Goal: Task Accomplishment & Management: Manage account settings

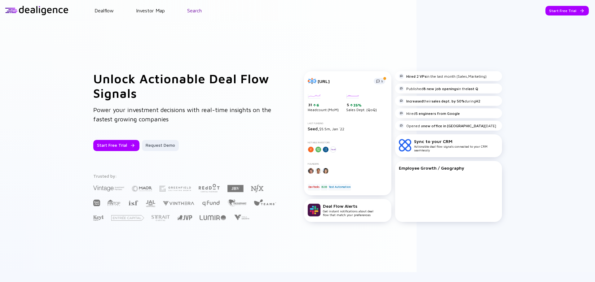
click at [201, 9] on link "Search" at bounding box center [194, 11] width 15 height 6
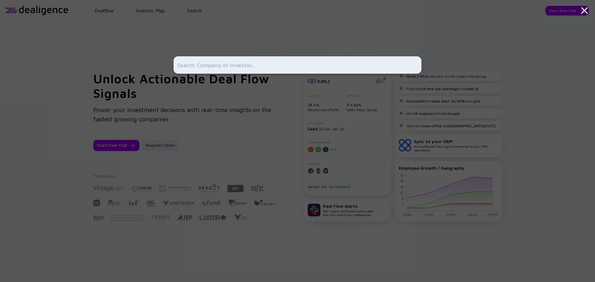
click at [214, 69] on input "text" at bounding box center [297, 64] width 240 height 11
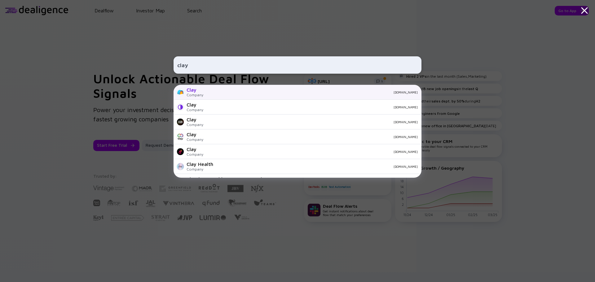
type input "clay"
click at [196, 94] on div "Company" at bounding box center [194, 95] width 17 height 5
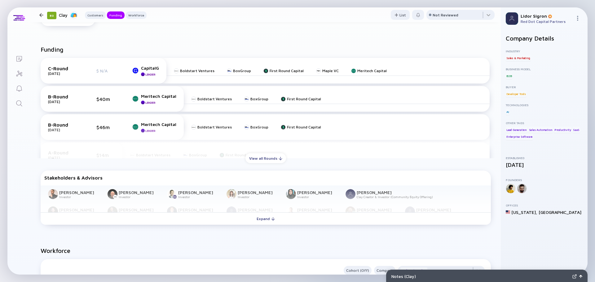
scroll to position [279, 0]
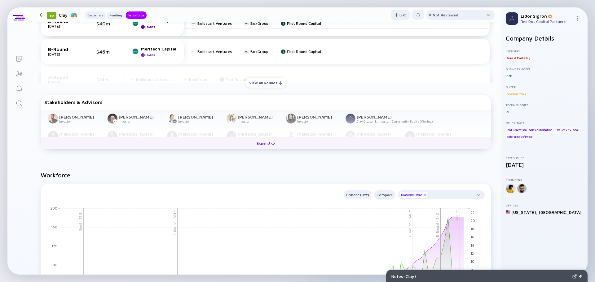
click at [253, 147] on div "Expand" at bounding box center [266, 143] width 26 height 10
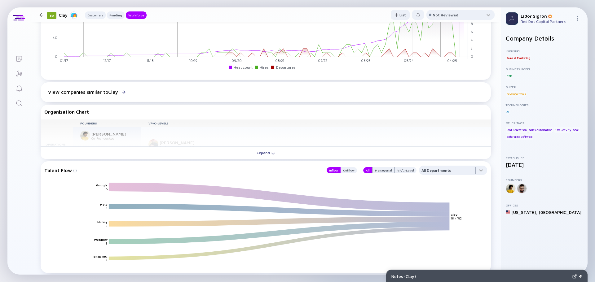
scroll to position [681, 0]
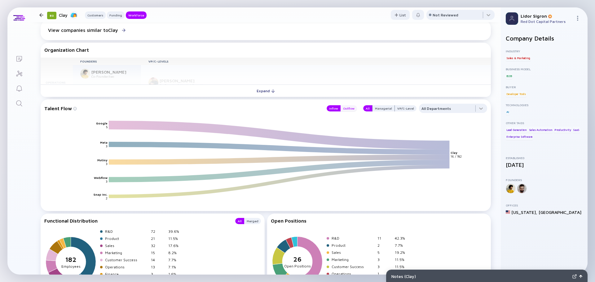
click at [346, 106] on div "Outflow" at bounding box center [348, 108] width 16 height 6
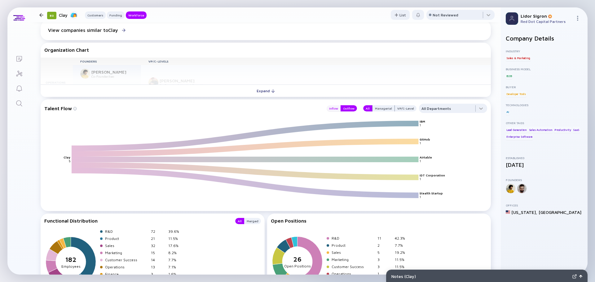
click at [338, 109] on div "Inflow" at bounding box center [333, 108] width 14 height 6
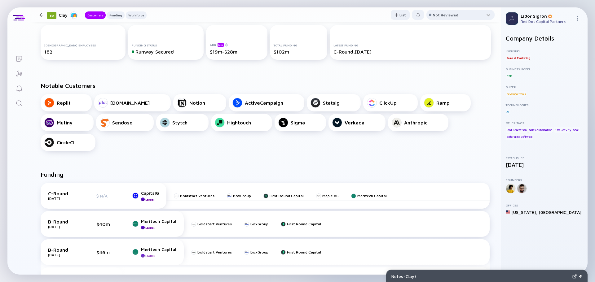
scroll to position [0, 0]
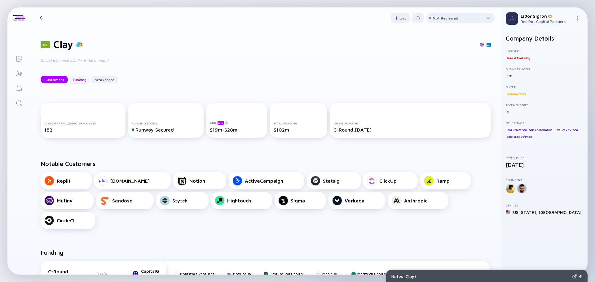
click at [80, 79] on div "Funding" at bounding box center [79, 80] width 21 height 10
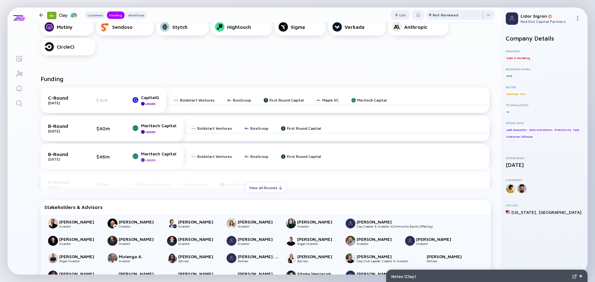
scroll to position [180, 0]
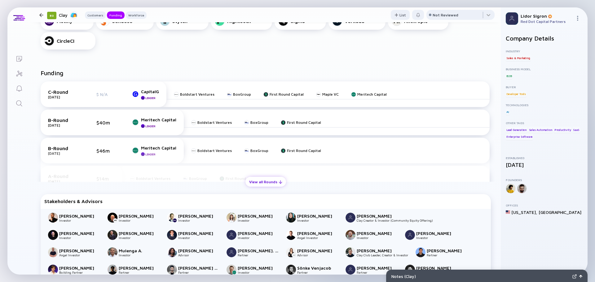
click at [268, 185] on div "View all Rounds" at bounding box center [265, 182] width 41 height 10
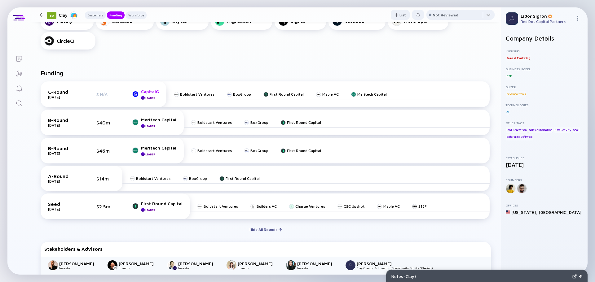
click at [149, 94] on div "CapitalG" at bounding box center [150, 91] width 18 height 5
click at [20, 57] on icon "Lists" at bounding box center [18, 58] width 7 height 7
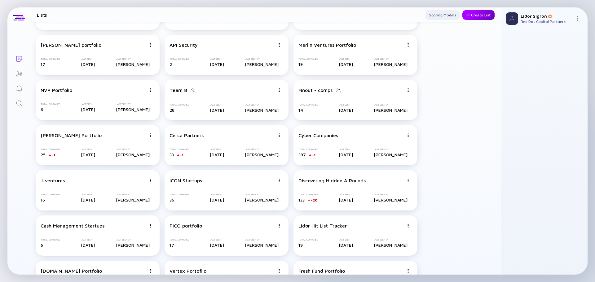
click at [477, 14] on div "Create List" at bounding box center [478, 15] width 32 height 10
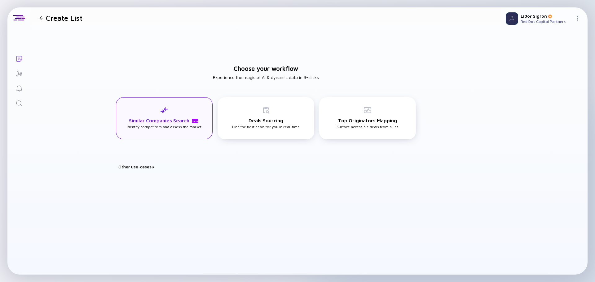
click at [133, 119] on h3 "Similar Companies Search beta" at bounding box center [164, 121] width 71 height 6
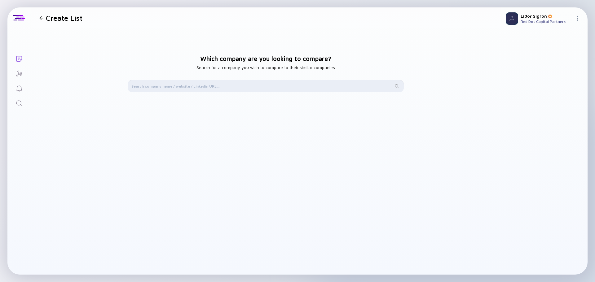
click at [222, 83] on input "text" at bounding box center [261, 86] width 261 height 6
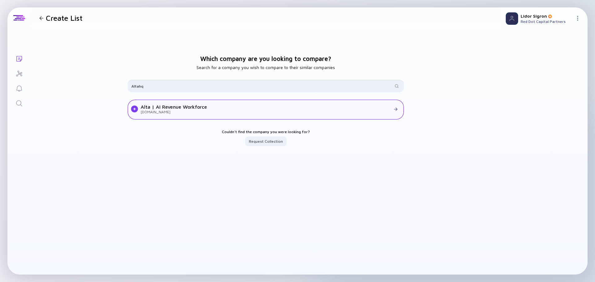
type input "Altahq"
click at [161, 111] on div "altahq.com" at bounding box center [174, 112] width 66 height 5
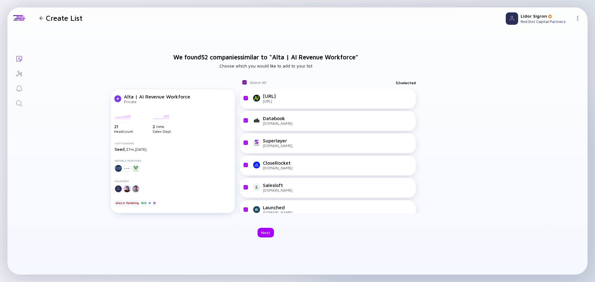
click at [245, 83] on input "checkbox" at bounding box center [244, 82] width 5 height 5
checkbox input "false"
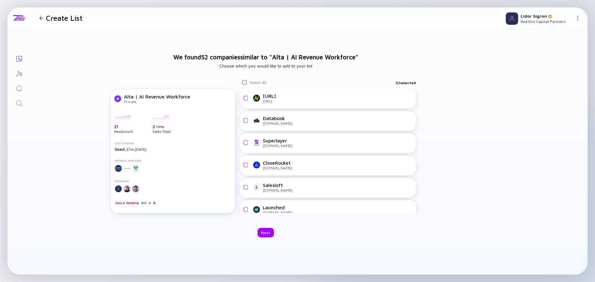
checkbox input "false"
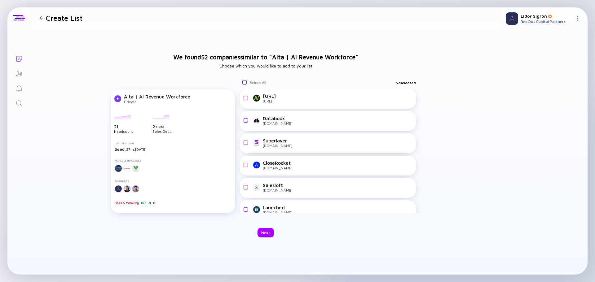
checkbox input "false"
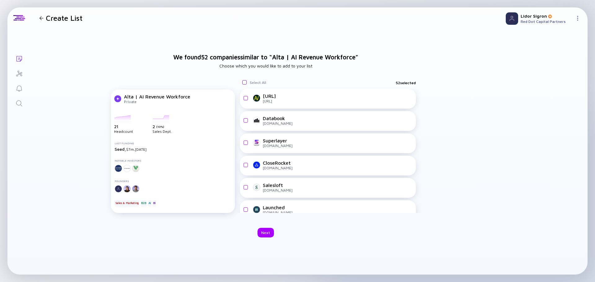
checkbox input "false"
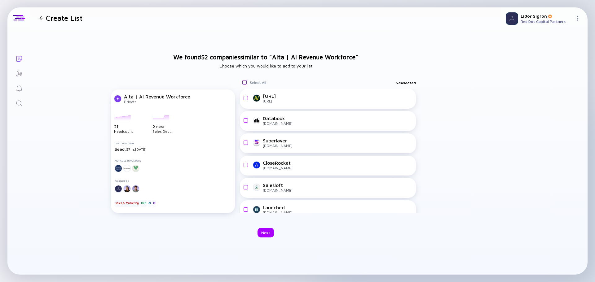
checkbox input "false"
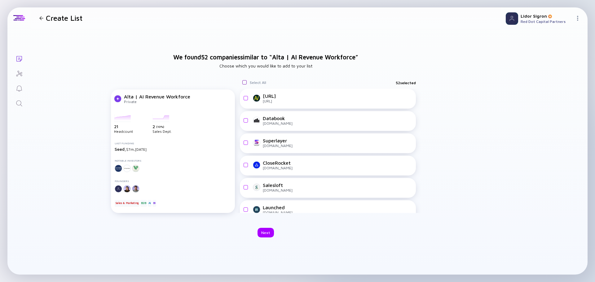
checkbox input "false"
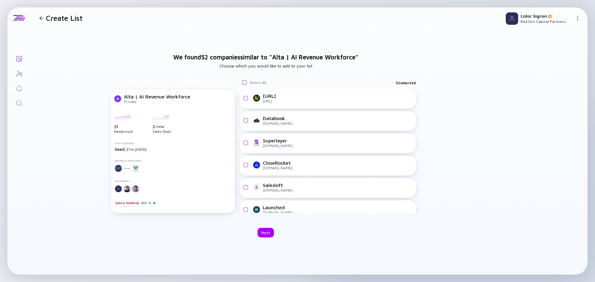
checkbox input "false"
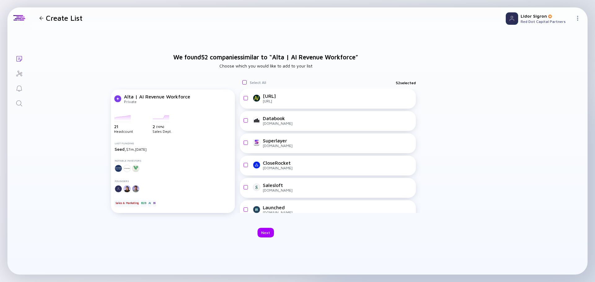
checkbox input "false"
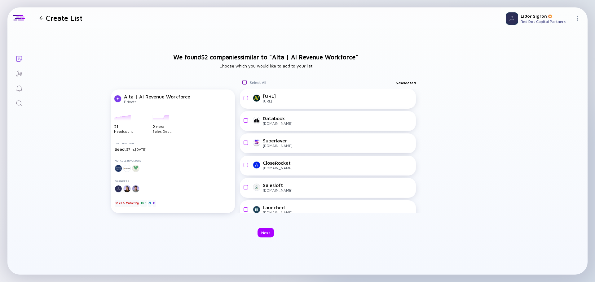
checkbox input "false"
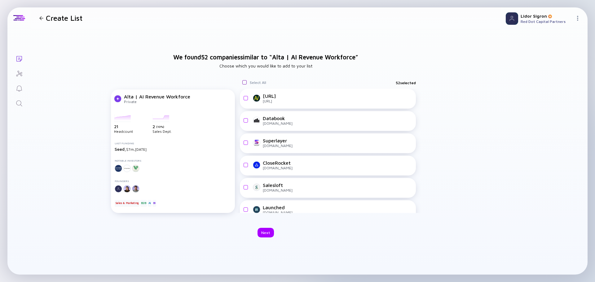
checkbox input "false"
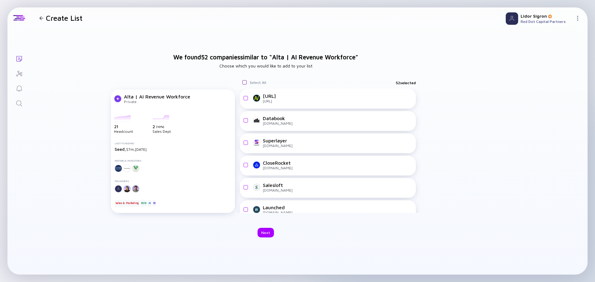
checkbox input "false"
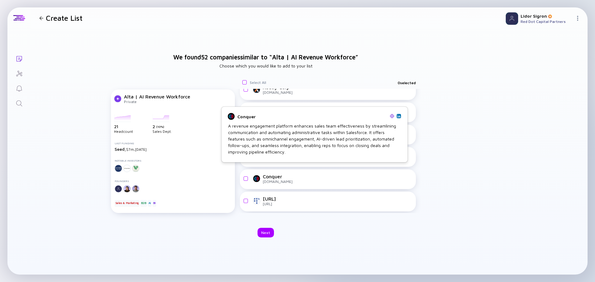
scroll to position [1048, 0]
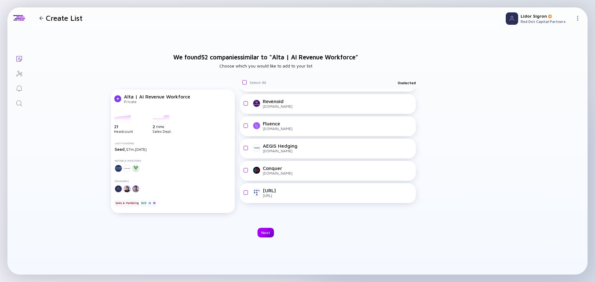
click at [266, 233] on div "Next" at bounding box center [265, 233] width 16 height 10
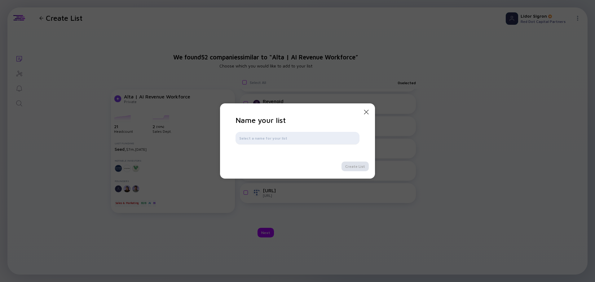
click at [263, 140] on input "text" at bounding box center [297, 138] width 116 height 6
type input "AI-GTM tools list"
click at [365, 171] on div "Create List" at bounding box center [354, 167] width 27 height 10
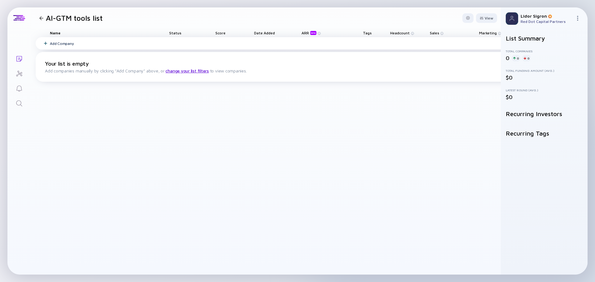
click at [67, 41] on div "Add Company" at bounding box center [315, 43] width 558 height 12
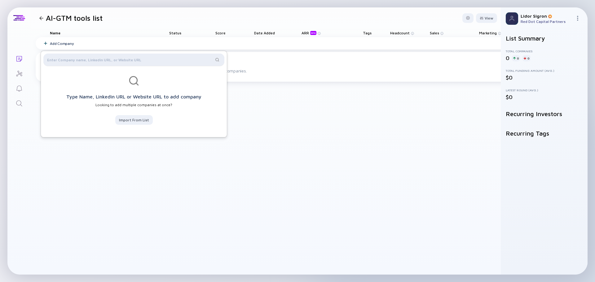
click at [100, 63] on div at bounding box center [133, 60] width 181 height 12
click at [102, 59] on input "text" at bounding box center [130, 60] width 166 height 6
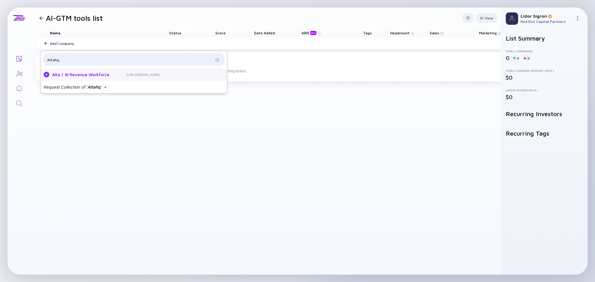
type input "Altahq"
click at [82, 75] on div "Alta | AI Revenue Workforce" at bounding box center [80, 75] width 57 height 6
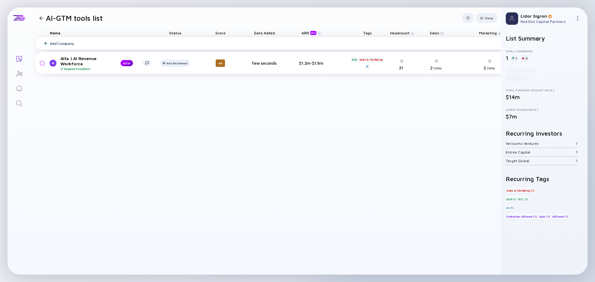
click at [68, 44] on div "Add Company" at bounding box center [62, 43] width 24 height 5
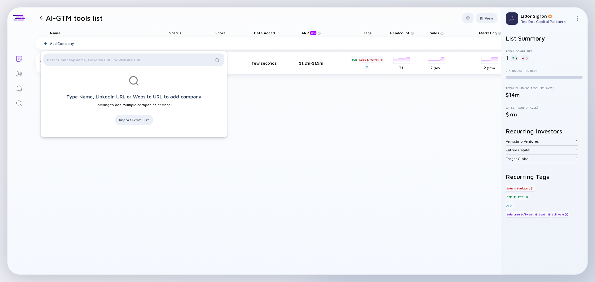
click at [82, 58] on input "text" at bounding box center [130, 60] width 166 height 6
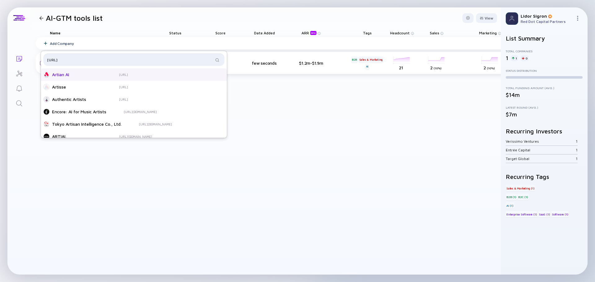
type input "artisan.ai"
click at [80, 75] on div "Artian AI" at bounding box center [77, 75] width 50 height 6
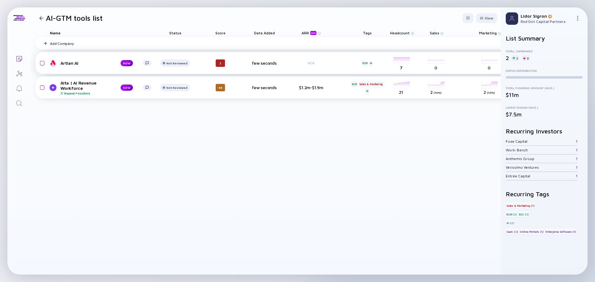
click at [42, 62] on input "checkbox" at bounding box center [40, 63] width 7 height 14
click at [460, 15] on div "Remove from list" at bounding box center [477, 18] width 39 height 10
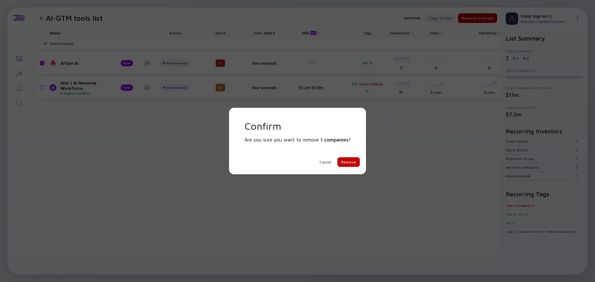
click at [342, 161] on div "Remove" at bounding box center [348, 162] width 22 height 10
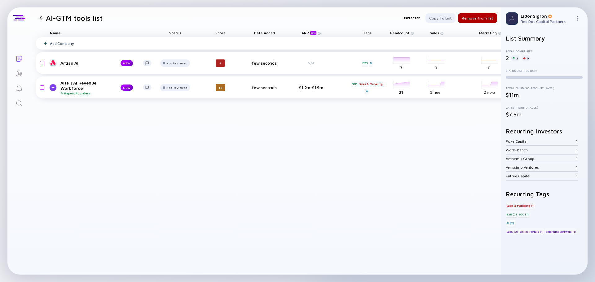
checkbox input "false"
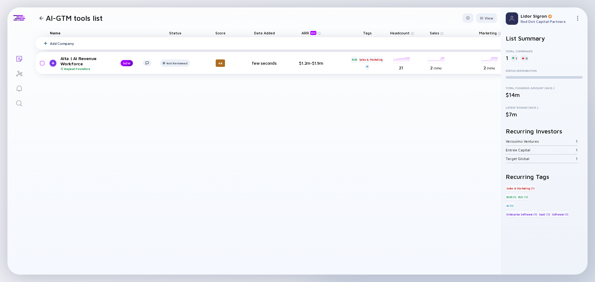
click at [57, 45] on div "Add Company" at bounding box center [62, 43] width 24 height 5
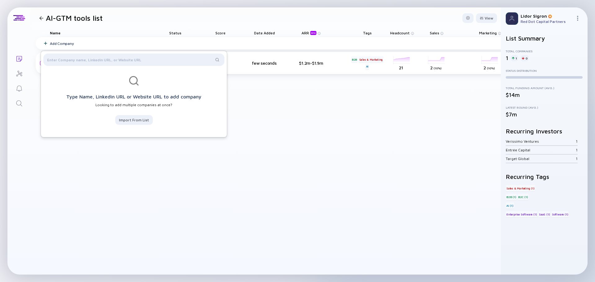
drag, startPoint x: 86, startPoint y: 67, endPoint x: 91, endPoint y: 61, distance: 7.0
click at [87, 66] on div at bounding box center [133, 61] width 181 height 15
click at [91, 61] on input "text" at bounding box center [130, 60] width 166 height 6
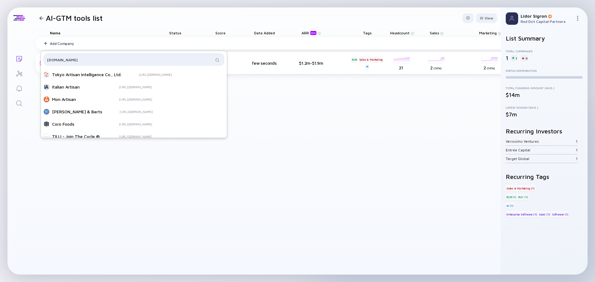
type input "Artisan.co"
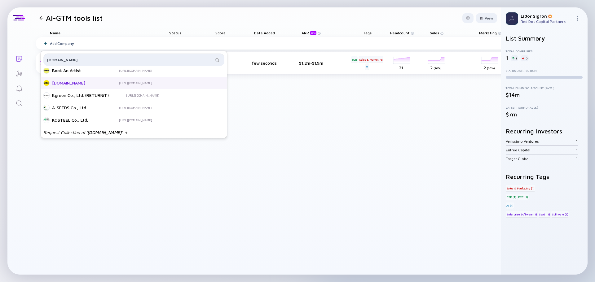
scroll to position [191, 0]
click at [95, 133] on span "Artisan.co" at bounding box center [104, 132] width 34 height 6
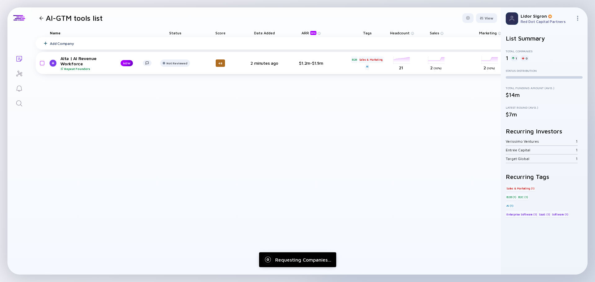
scroll to position [0, 0]
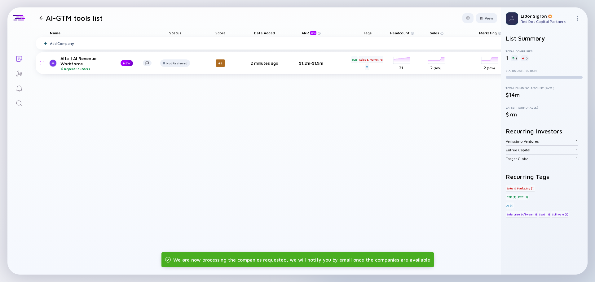
click at [84, 132] on div "Add Company Alta | AI Revenue Workforce Repeat Founders NEW Not Reviewed 48 2 m…" at bounding box center [321, 156] width 570 height 238
click at [56, 44] on div "Add Company" at bounding box center [62, 43] width 24 height 5
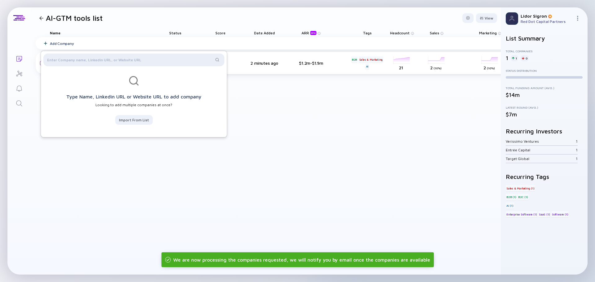
click at [90, 63] on div at bounding box center [133, 60] width 181 height 12
click at [91, 59] on input "text" at bounding box center [130, 60] width 166 height 6
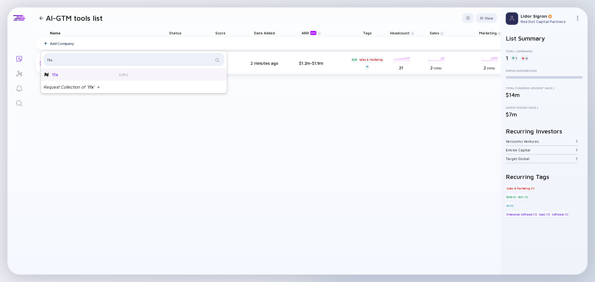
type input "11x"
click at [70, 76] on div "11x" at bounding box center [77, 75] width 50 height 6
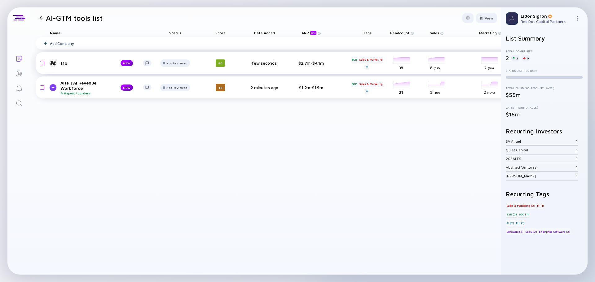
click at [400, 60] on div "headcount-11x 38 Headcount" at bounding box center [401, 63] width 35 height 17
click at [63, 63] on div "11x" at bounding box center [85, 62] width 50 height 5
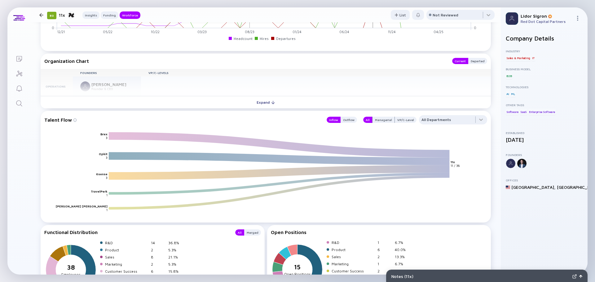
scroll to position [681, 0]
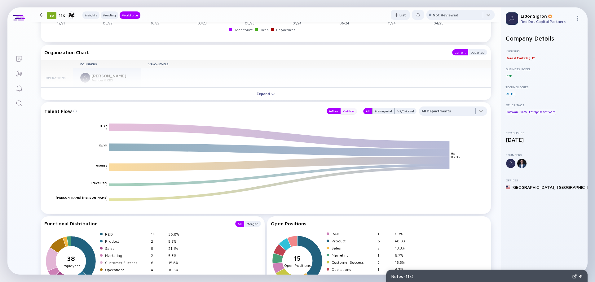
click at [345, 111] on div "Outflow" at bounding box center [348, 111] width 16 height 6
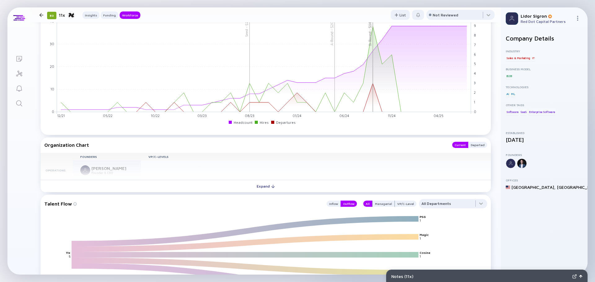
scroll to position [588, 0]
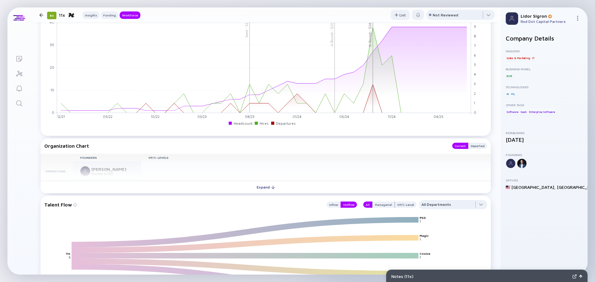
click at [239, 189] on button "Expand" at bounding box center [266, 187] width 450 height 12
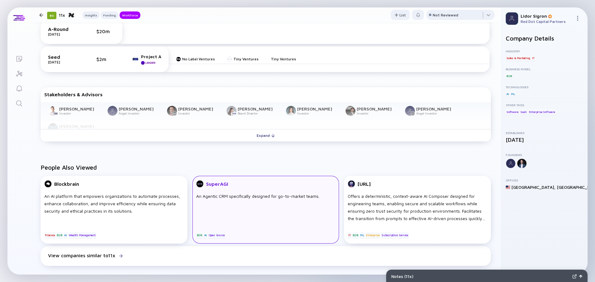
scroll to position [340, 0]
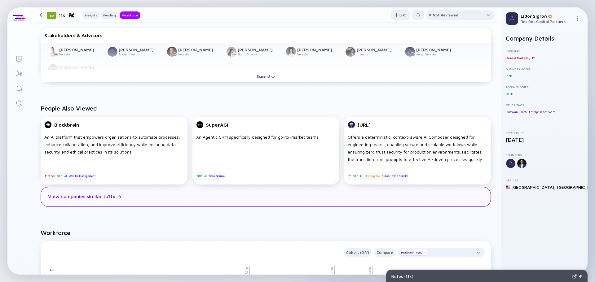
click at [201, 194] on div "View companies similar to 11x" at bounding box center [266, 197] width 450 height 20
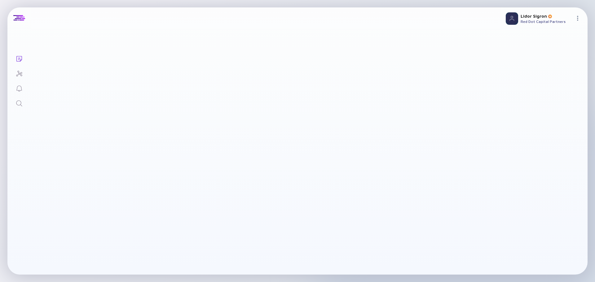
checkbox input "true"
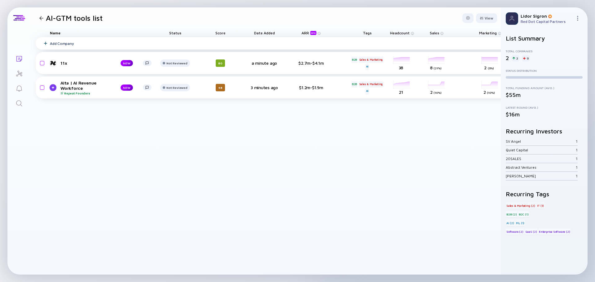
click at [76, 43] on div "Add Company" at bounding box center [321, 43] width 570 height 12
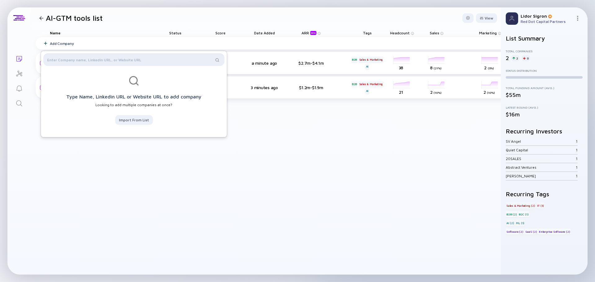
click at [111, 61] on input "text" at bounding box center [130, 60] width 166 height 6
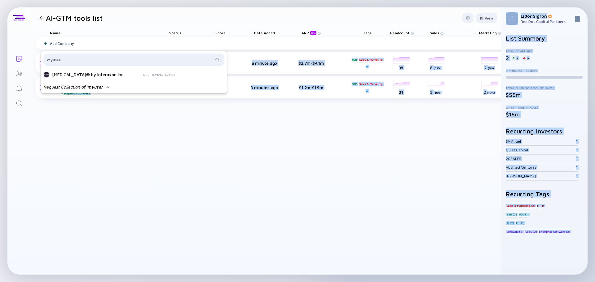
drag, startPoint x: 70, startPoint y: 64, endPoint x: 32, endPoint y: 64, distance: 38.1
click at [32, 64] on body "Adding... Lists AI-GTM tools list View Name Status Score Date Added ARR beta Ta…" at bounding box center [297, 141] width 595 height 282
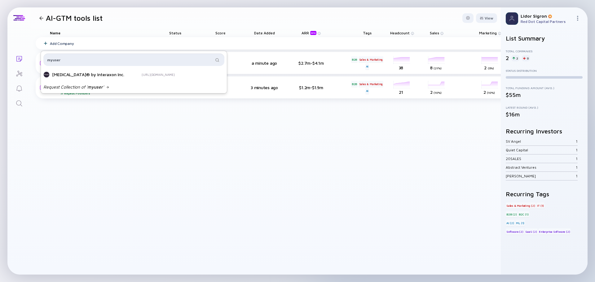
click at [57, 57] on input "myuser" at bounding box center [130, 60] width 166 height 6
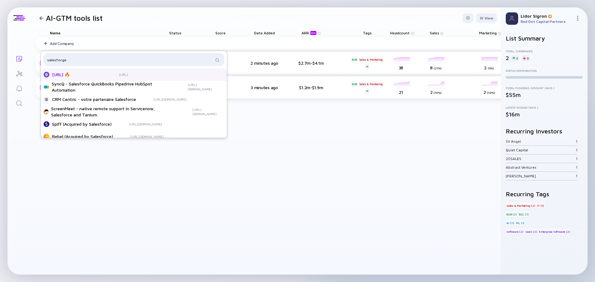
type input "salesforge"
click at [79, 74] on div "[URL] 🔥" at bounding box center [77, 75] width 50 height 6
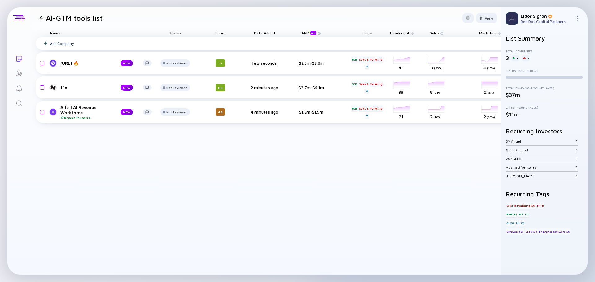
click at [78, 41] on div "Add Company" at bounding box center [321, 43] width 570 height 12
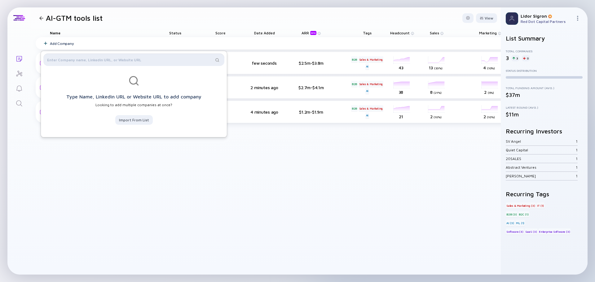
click at [85, 58] on input "text" at bounding box center [130, 60] width 166 height 6
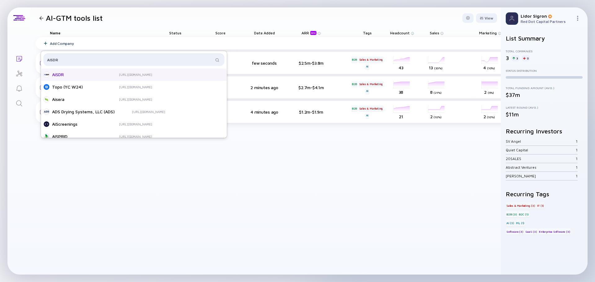
type input "AISDR"
click at [91, 76] on div "AiSDR" at bounding box center [77, 75] width 50 height 6
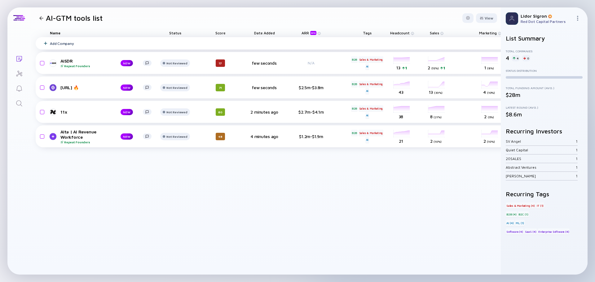
click at [61, 41] on div "Add Company" at bounding box center [62, 43] width 24 height 5
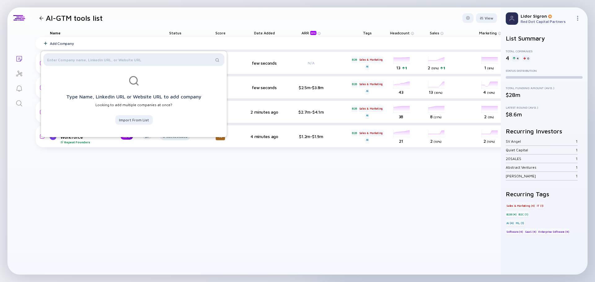
click at [119, 60] on input "text" at bounding box center [130, 60] width 166 height 6
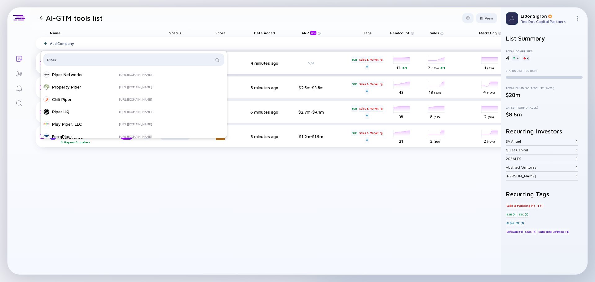
drag, startPoint x: 43, startPoint y: 60, endPoint x: 38, endPoint y: 61, distance: 5.3
click at [38, 61] on body "Adding... Lists AI-GTM tools list View Name Status Score Date Added ARR beta Ta…" at bounding box center [297, 141] width 595 height 282
type input "Qualified"
click at [72, 75] on div "Qualified" at bounding box center [77, 75] width 50 height 6
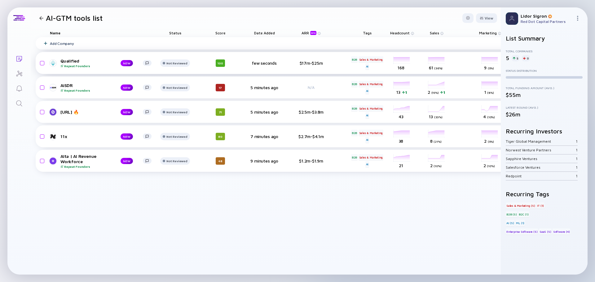
click at [402, 57] on div "headcount-qualified-com 168 Headcount" at bounding box center [401, 63] width 35 height 17
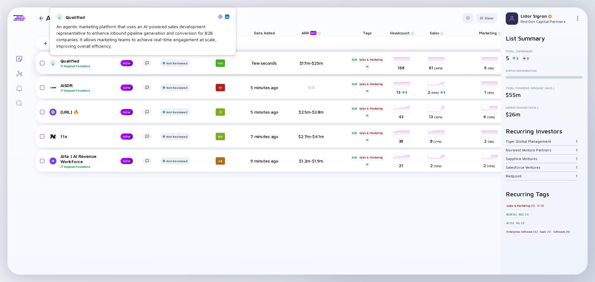
click at [65, 59] on div "Qualified Repeat Founders" at bounding box center [85, 63] width 50 height 10
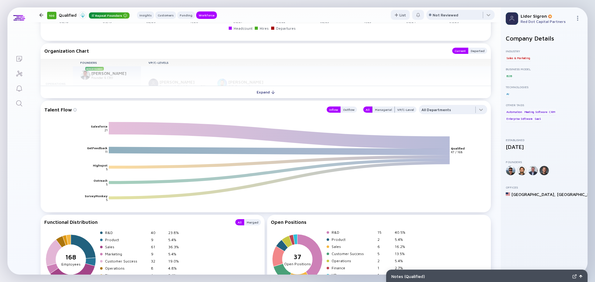
scroll to position [836, 0]
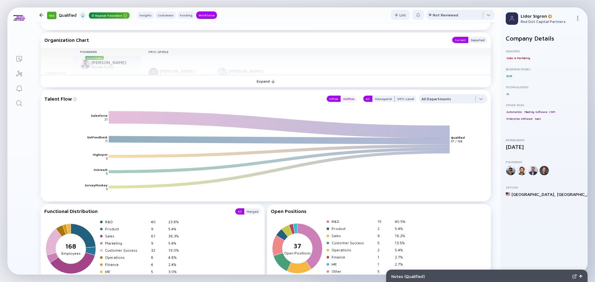
click at [347, 97] on div "Outflow" at bounding box center [348, 99] width 16 height 6
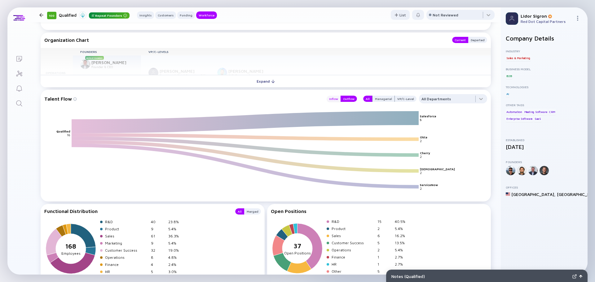
click at [331, 97] on div "Inflow" at bounding box center [333, 99] width 14 height 6
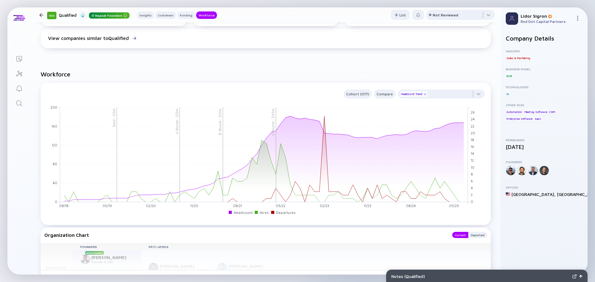
scroll to position [637, 0]
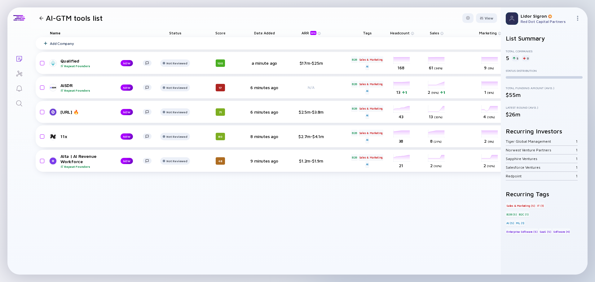
click at [221, 32] on div "Score" at bounding box center [220, 32] width 35 height 9
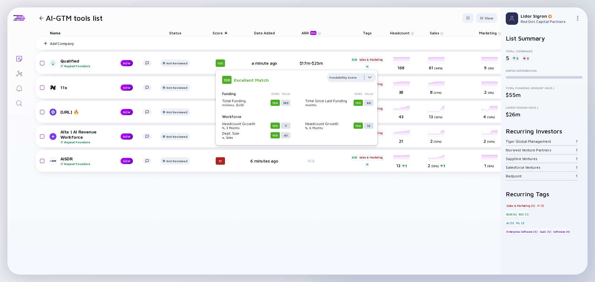
click at [351, 78] on div at bounding box center [351, 79] width 49 height 12
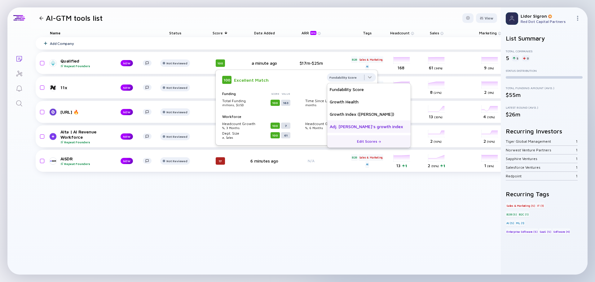
click at [346, 125] on div "Adj. Adam's growth index" at bounding box center [368, 126] width 83 height 12
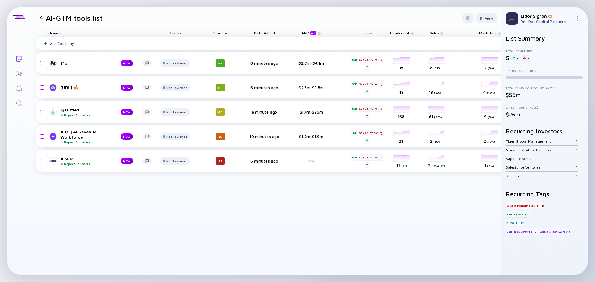
click at [56, 47] on div "Add Company" at bounding box center [321, 43] width 570 height 12
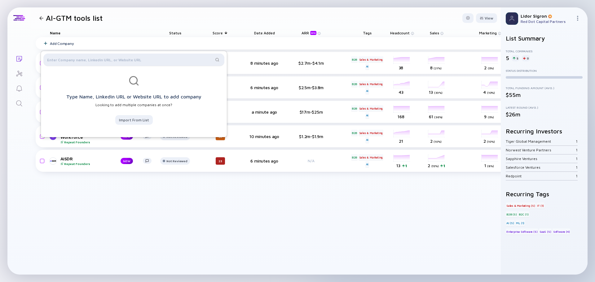
click at [91, 63] on div at bounding box center [133, 60] width 181 height 12
click at [89, 60] on input "text" at bounding box center [130, 60] width 166 height 6
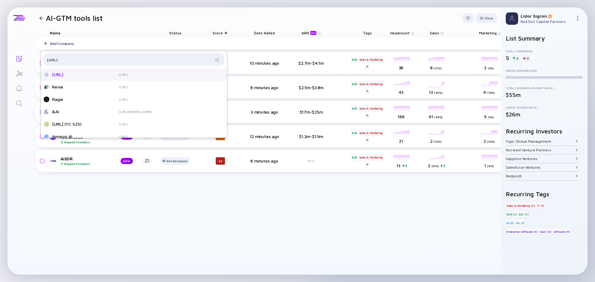
type input "regie.ai"
click at [72, 74] on div "[URL]" at bounding box center [77, 75] width 50 height 6
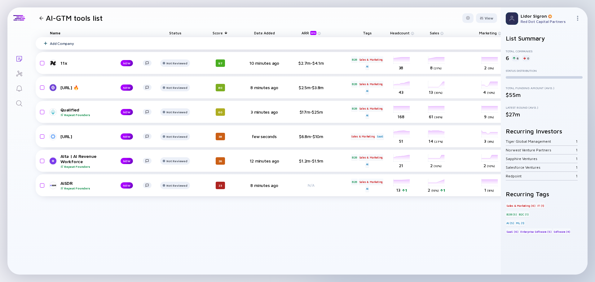
click at [76, 42] on div "Add Company" at bounding box center [321, 43] width 570 height 12
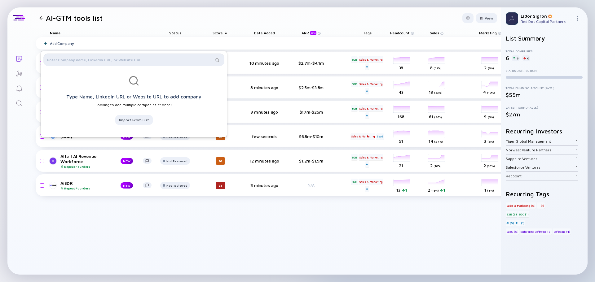
click at [80, 57] on input "text" at bounding box center [130, 60] width 166 height 6
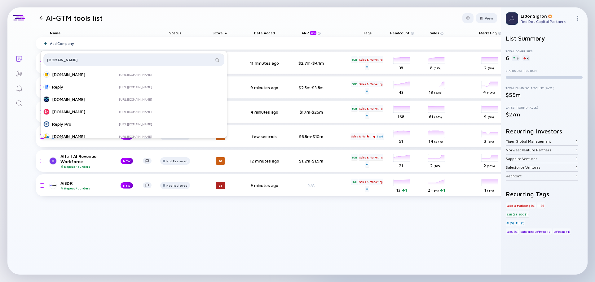
type input "[DOMAIN_NAME]"
click at [75, 76] on div "[DOMAIN_NAME]" at bounding box center [77, 75] width 50 height 6
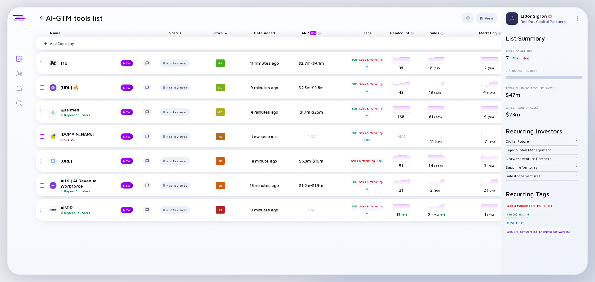
click at [64, 37] on div "Add Company" at bounding box center [321, 43] width 570 height 12
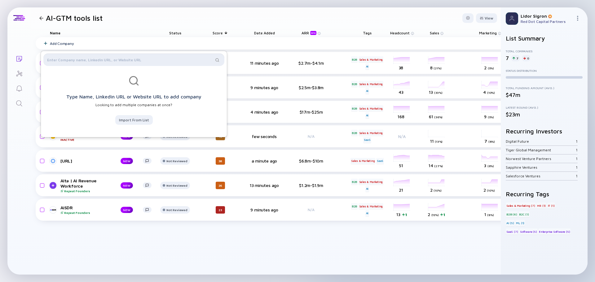
click at [81, 61] on input "text" at bounding box center [130, 60] width 166 height 6
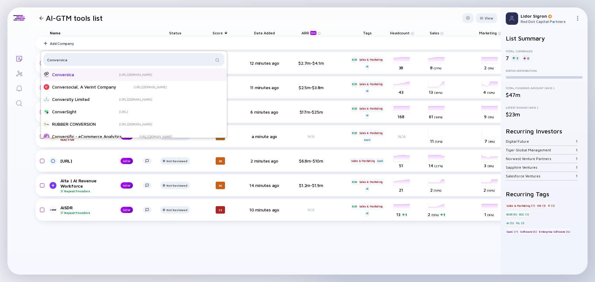
type input "Conversica"
click at [94, 74] on div "Conversica" at bounding box center [77, 75] width 50 height 6
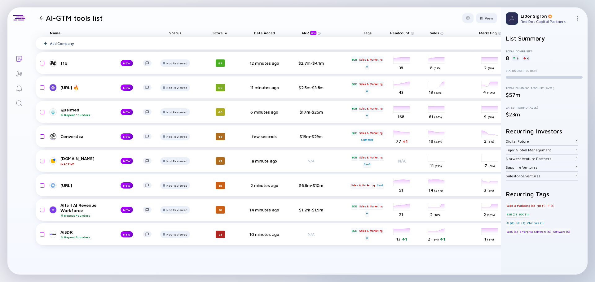
click at [62, 45] on div "Add Company" at bounding box center [62, 43] width 24 height 5
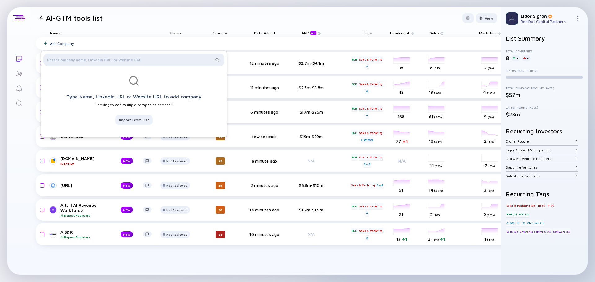
click at [88, 65] on div at bounding box center [133, 60] width 181 height 12
click at [89, 59] on input "text" at bounding box center [130, 60] width 166 height 6
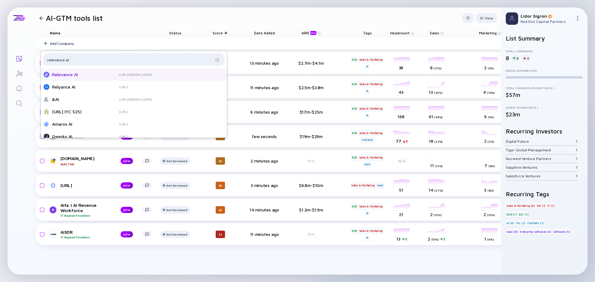
type input "relevance ai"
click at [92, 76] on div "Relevance AI" at bounding box center [77, 75] width 50 height 6
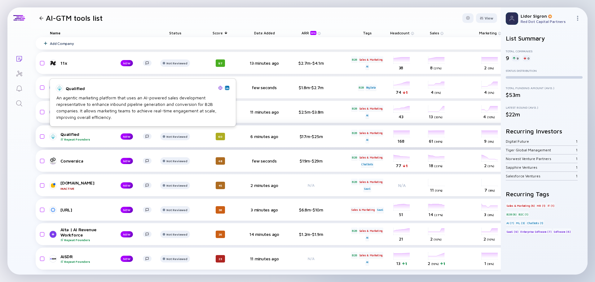
scroll to position [2, 0]
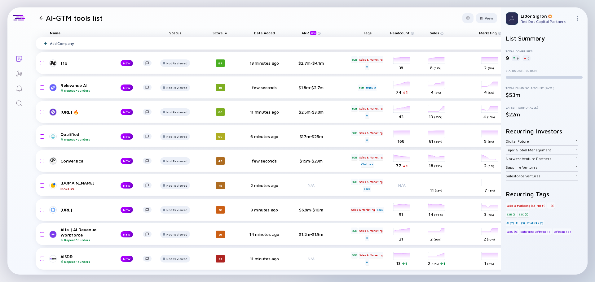
click at [79, 41] on div "Add Company" at bounding box center [321, 43] width 570 height 12
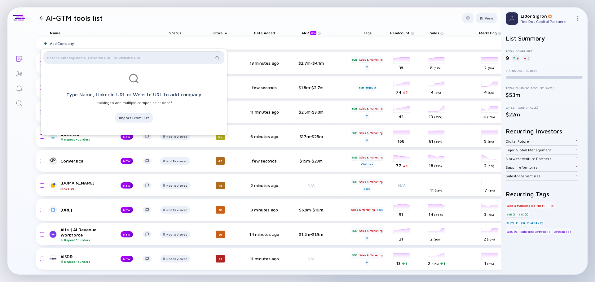
click at [79, 58] on input "text" at bounding box center [130, 58] width 166 height 6
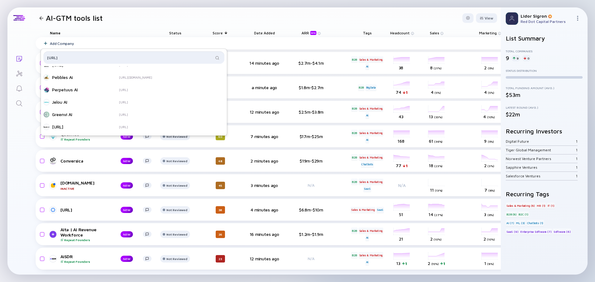
scroll to position [191, 0]
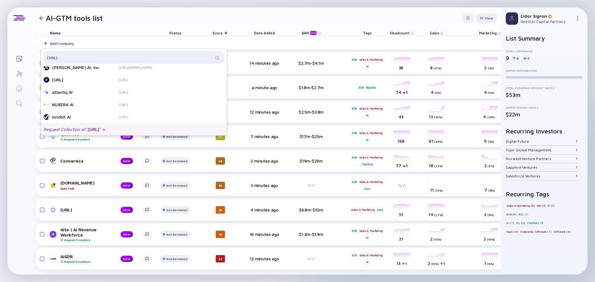
type input "7targets.ai"
click at [79, 129] on div "Request Collection of ' 7targets.ai '" at bounding box center [73, 129] width 61 height 6
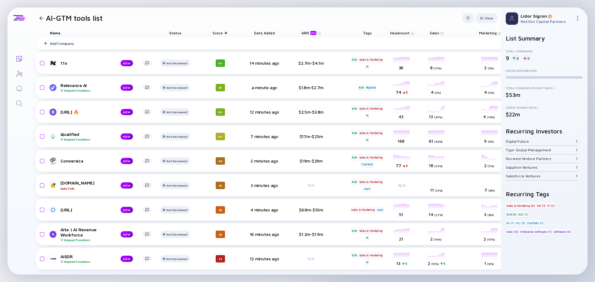
scroll to position [0, 0]
click at [59, 38] on div "Add Company" at bounding box center [321, 43] width 570 height 12
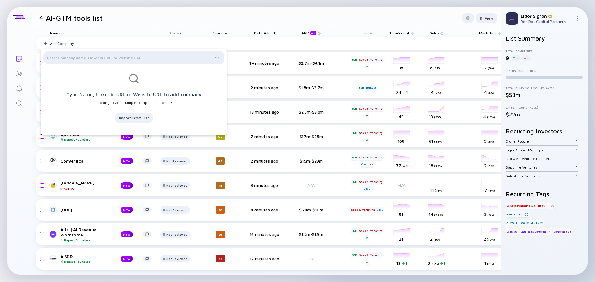
click at [72, 54] on div at bounding box center [133, 57] width 181 height 12
click at [76, 58] on input "text" at bounding box center [130, 58] width 166 height 6
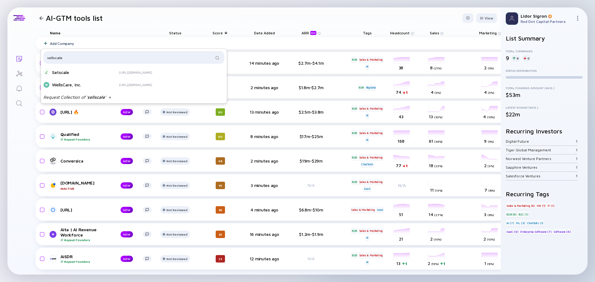
drag, startPoint x: 74, startPoint y: 59, endPoint x: 30, endPoint y: 57, distance: 44.3
click at [30, 57] on body "We are now processing the companies requested, we will notify you by email once…" at bounding box center [297, 141] width 595 height 282
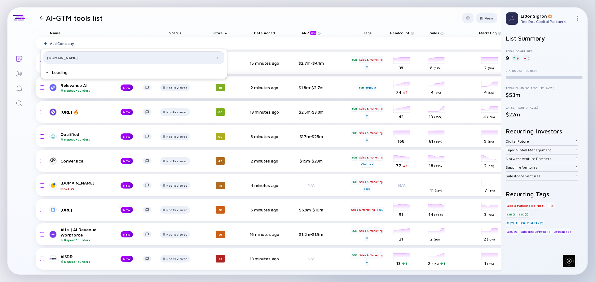
type input "Sellscale.com"
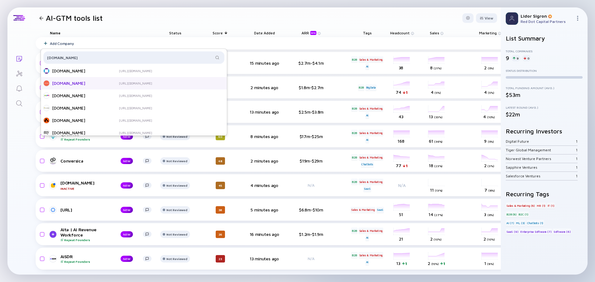
scroll to position [191, 0]
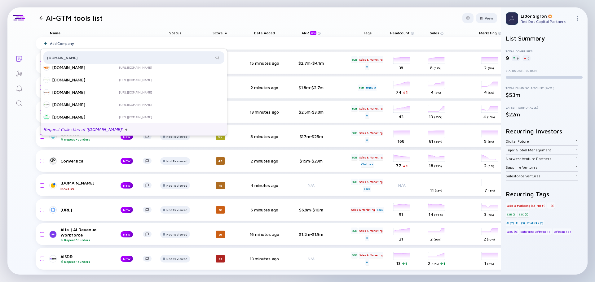
click at [78, 129] on div "Request Collection of ' Sellscale.com '" at bounding box center [85, 129] width 84 height 6
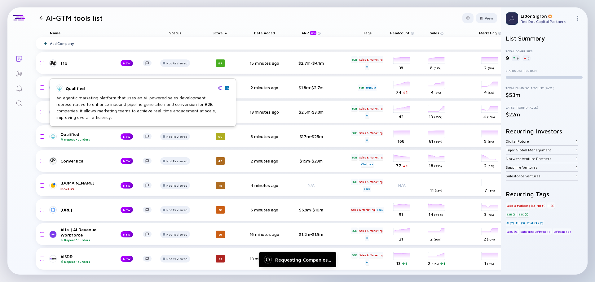
scroll to position [0, 0]
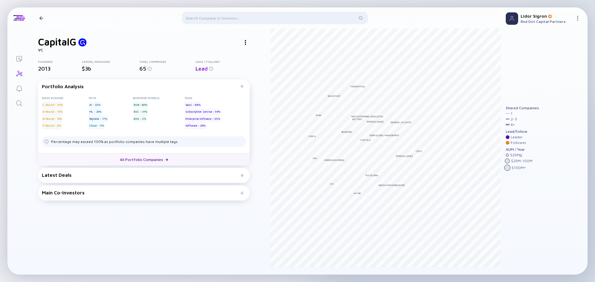
click at [136, 161] on link "All Portfolio Companies" at bounding box center [144, 159] width 212 height 12
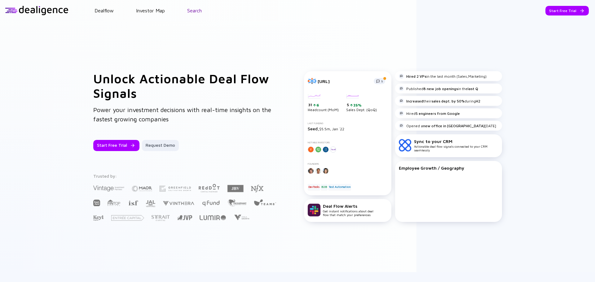
click at [193, 8] on link "Search" at bounding box center [194, 11] width 15 height 6
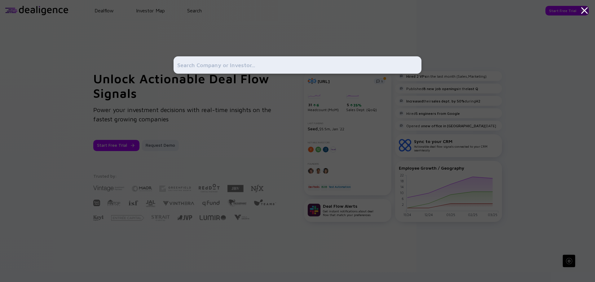
click at [196, 67] on input "text" at bounding box center [297, 64] width 240 height 11
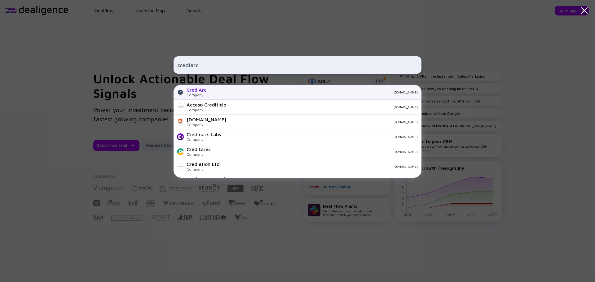
type input "crediarc"
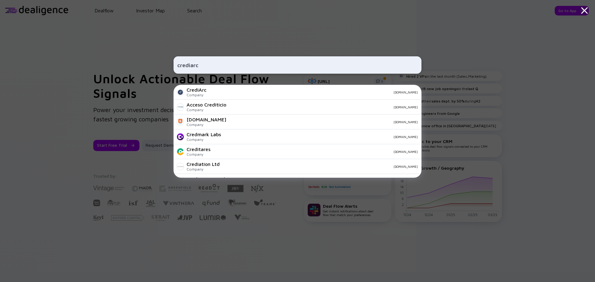
click at [201, 90] on div "CrediArc" at bounding box center [196, 90] width 20 height 6
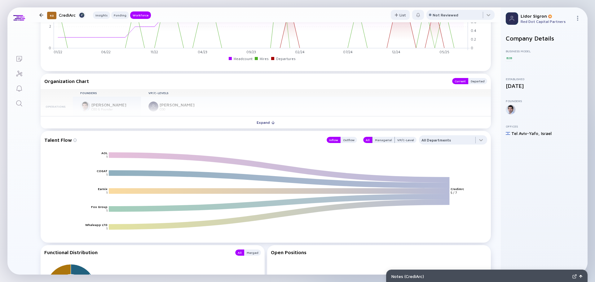
scroll to position [495, 0]
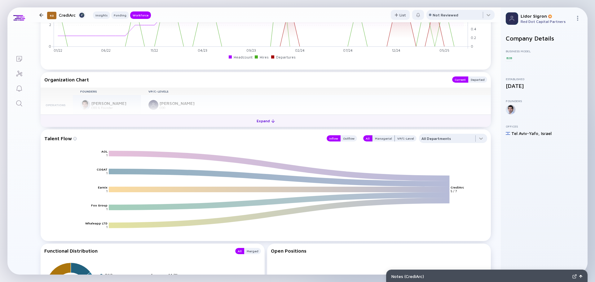
click at [168, 120] on button "Expand" at bounding box center [266, 121] width 450 height 12
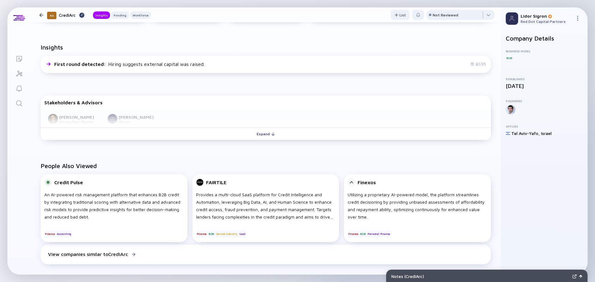
scroll to position [0, 0]
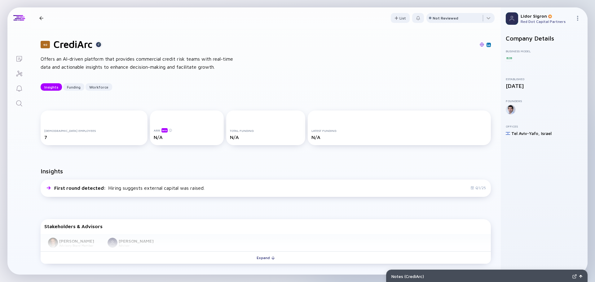
click at [479, 46] on img at bounding box center [481, 44] width 4 height 4
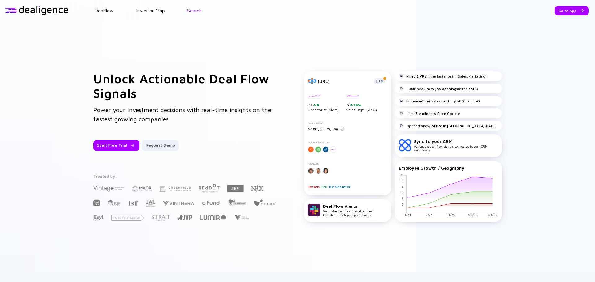
click at [198, 9] on link "Search" at bounding box center [194, 11] width 15 height 6
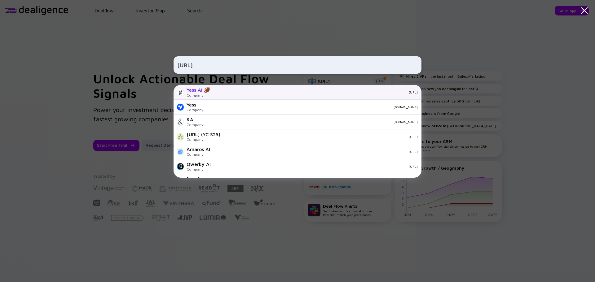
type input "yess.ai"
click at [204, 92] on div "Yess AI 🏈" at bounding box center [198, 90] width 24 height 6
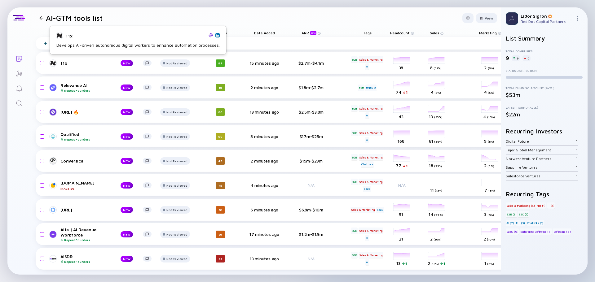
scroll to position [2, 0]
click at [62, 42] on div "Add Company" at bounding box center [62, 43] width 24 height 5
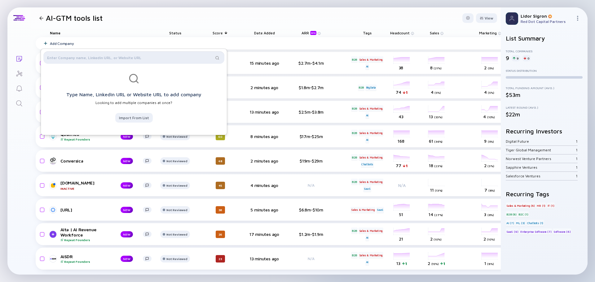
click at [85, 59] on input "text" at bounding box center [130, 58] width 166 height 6
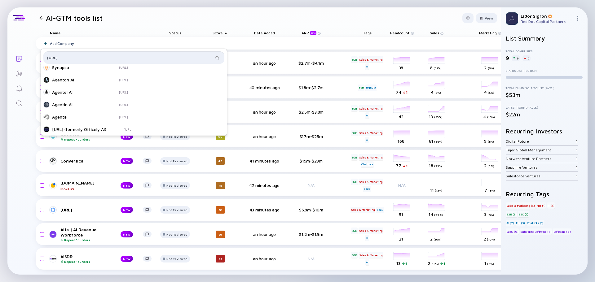
scroll to position [155, 0]
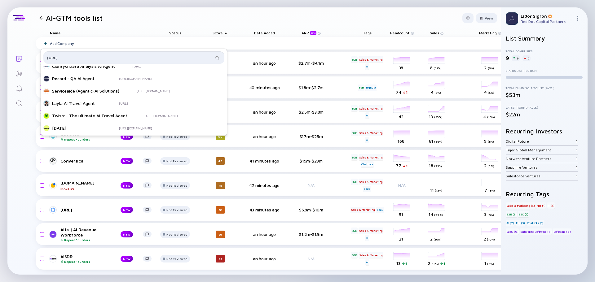
type input "[URL]"
click at [118, 19] on header "AI-GTM tools list View" at bounding box center [266, 17] width 470 height 21
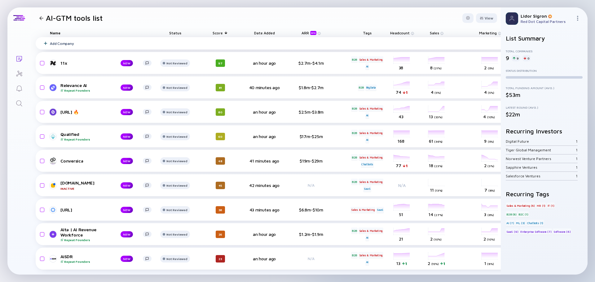
click at [56, 41] on div "Add Company" at bounding box center [62, 43] width 24 height 5
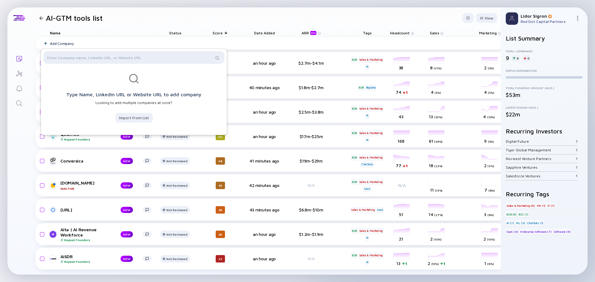
click at [96, 60] on input "text" at bounding box center [130, 58] width 166 height 6
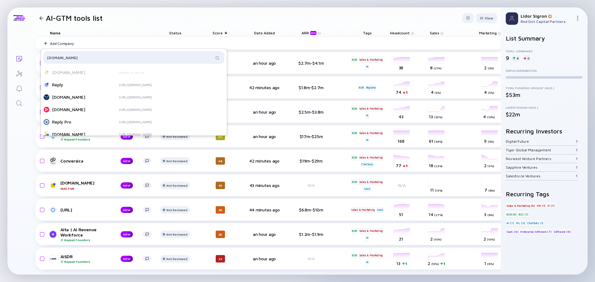
type input "[DOMAIN_NAME]"
click at [64, 85] on div "Reply" at bounding box center [77, 85] width 50 height 6
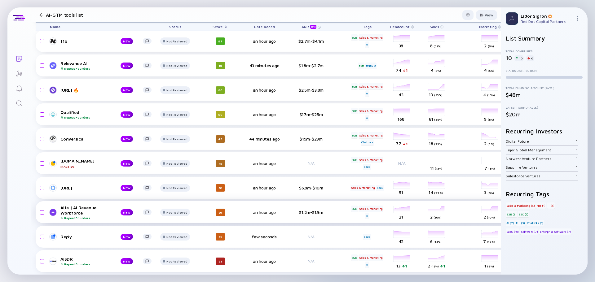
scroll to position [27, 0]
